Goal: Transaction & Acquisition: Purchase product/service

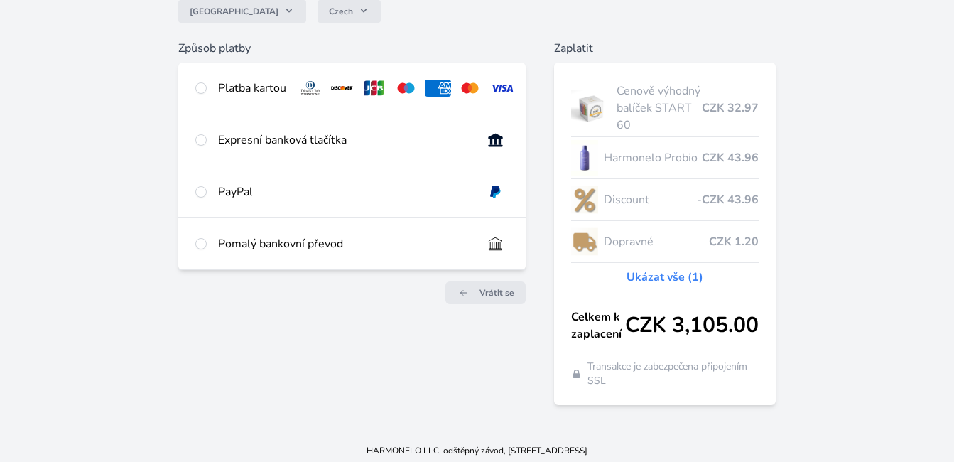
scroll to position [144, 0]
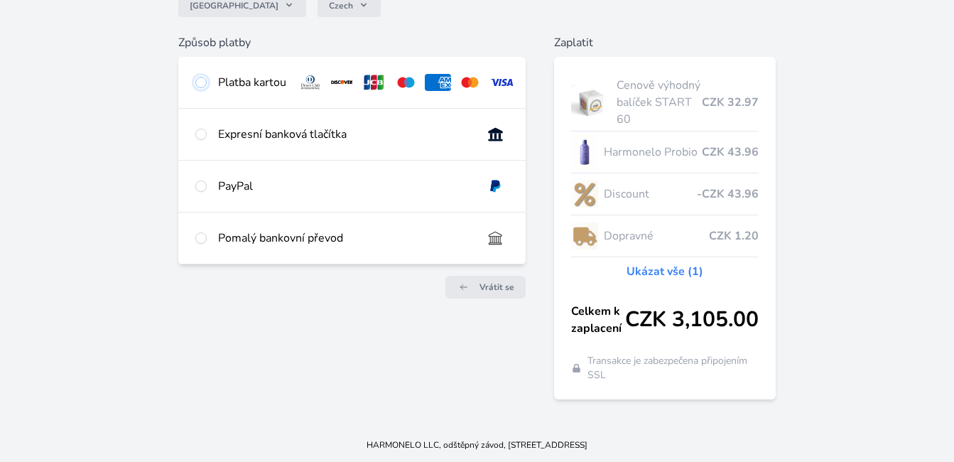
click at [200, 82] on input "radio" at bounding box center [200, 82] width 11 height 11
radio input "true"
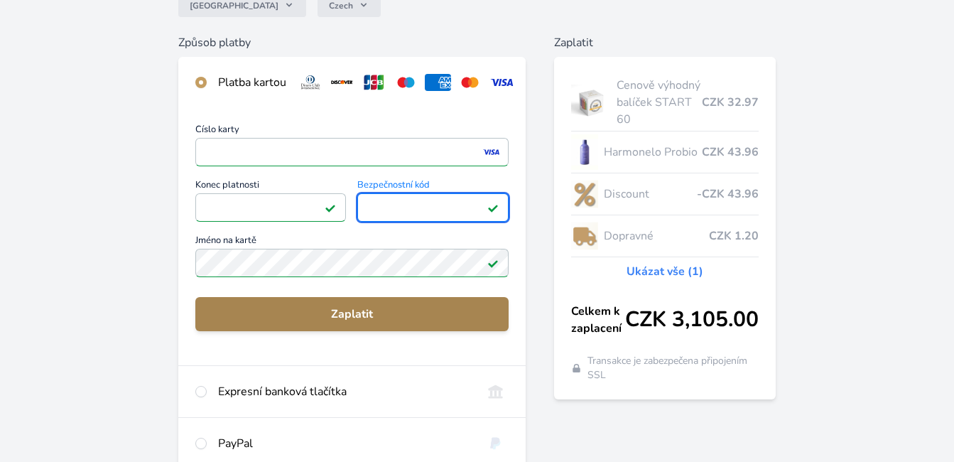
click at [341, 323] on span "Zaplatit" at bounding box center [352, 314] width 291 height 17
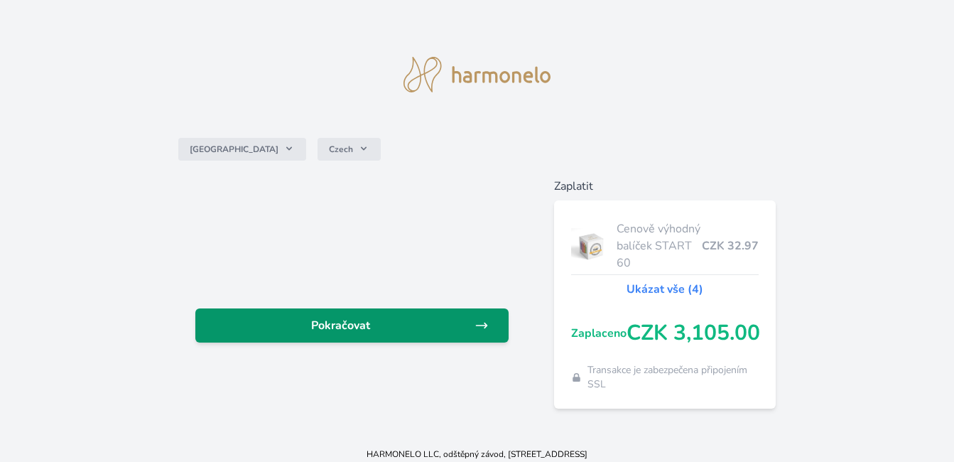
click at [340, 323] on span "Pokračovat" at bounding box center [341, 325] width 268 height 17
